Goal: Communication & Community: Participate in discussion

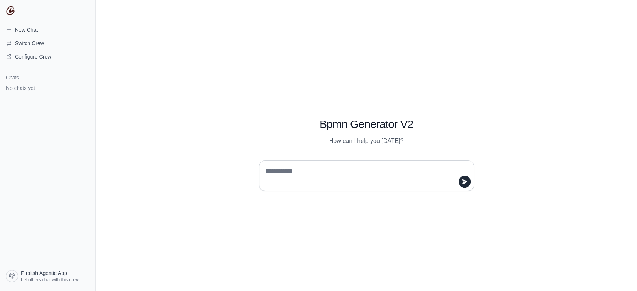
type textarea "*"
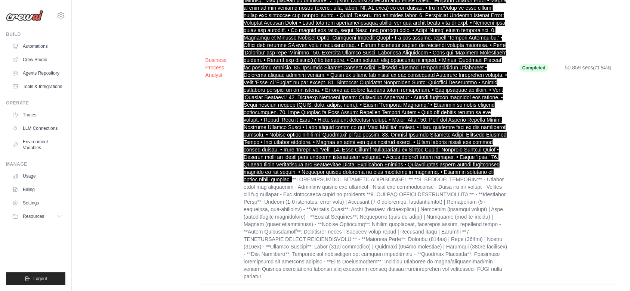
scroll to position [208, 0]
